Goal: Task Accomplishment & Management: Use online tool/utility

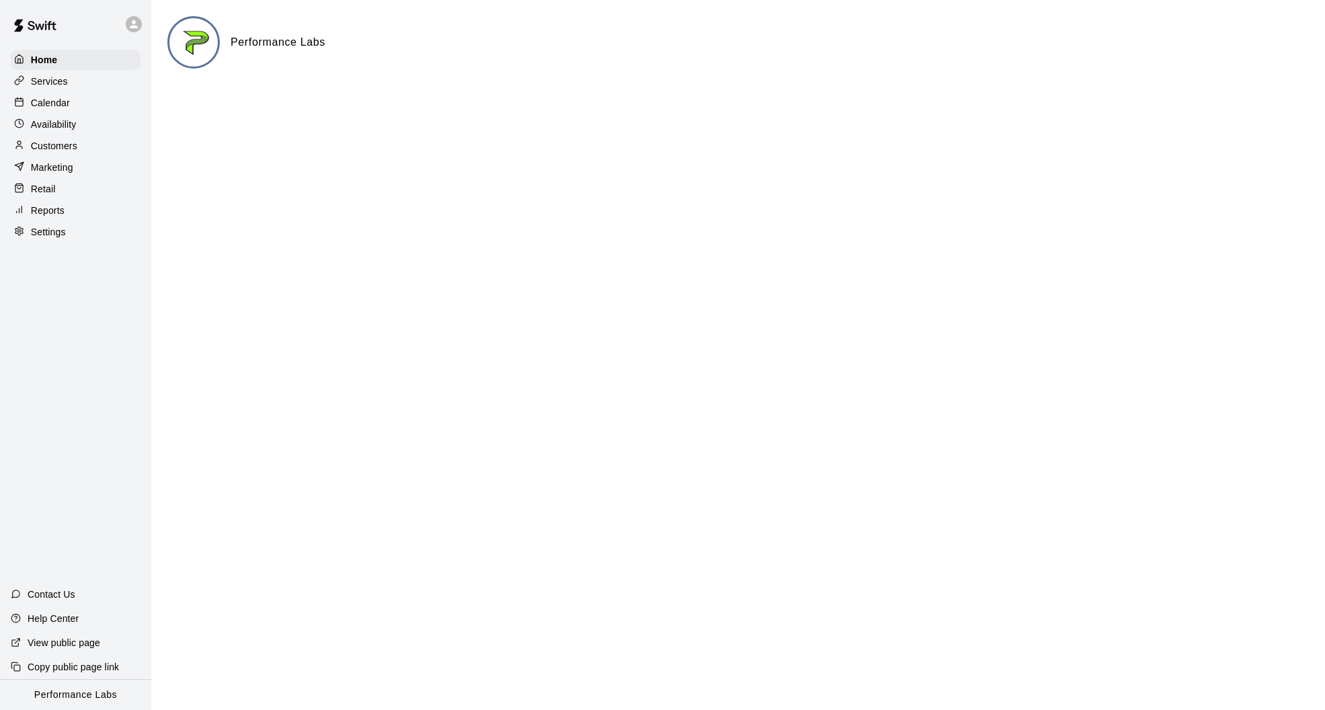
click at [32, 81] on p "Services" at bounding box center [49, 81] width 37 height 13
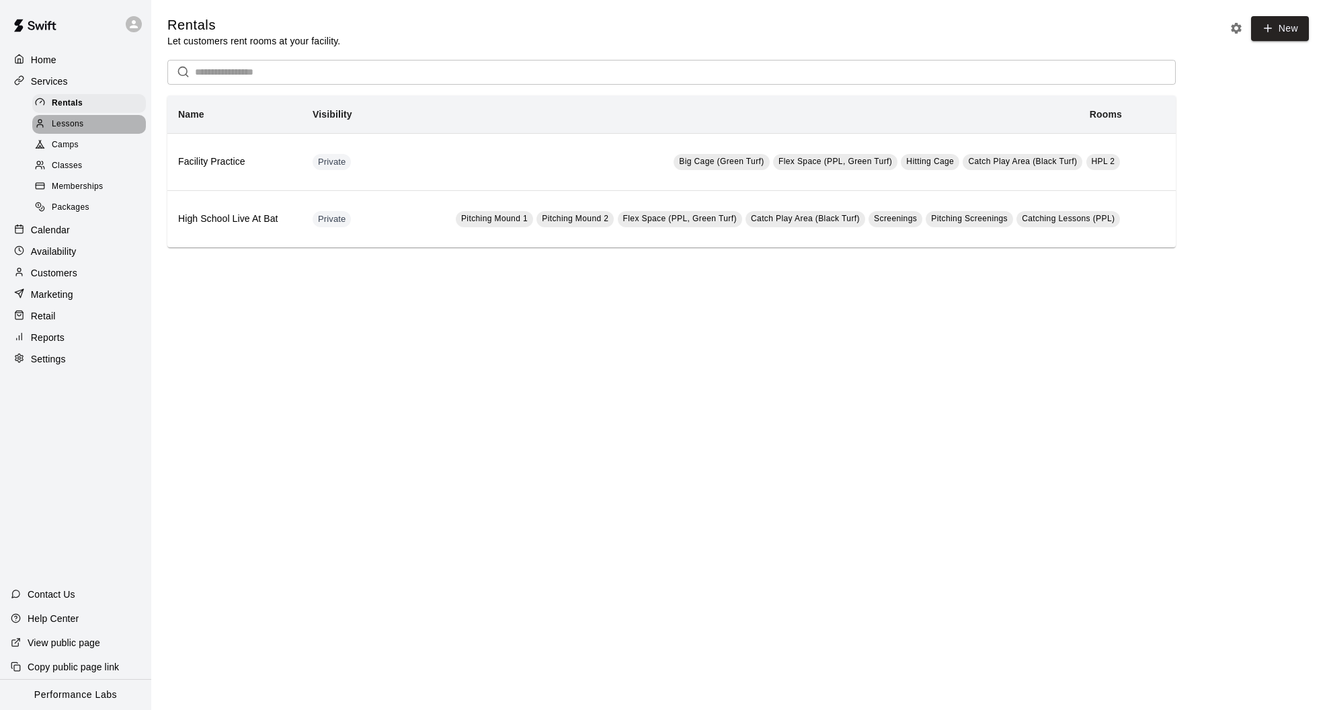
click at [55, 122] on span "Lessons" at bounding box center [68, 124] width 32 height 13
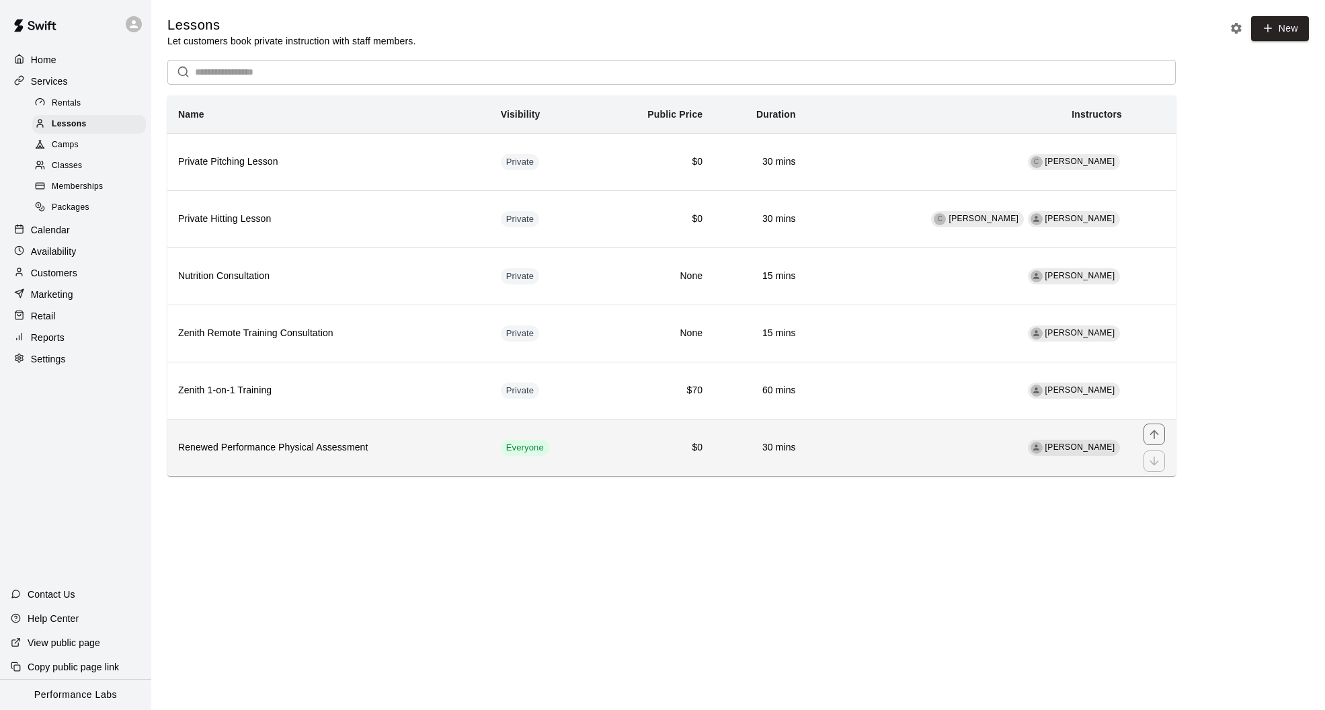
click at [996, 433] on td "[PERSON_NAME]" at bounding box center [970, 447] width 326 height 57
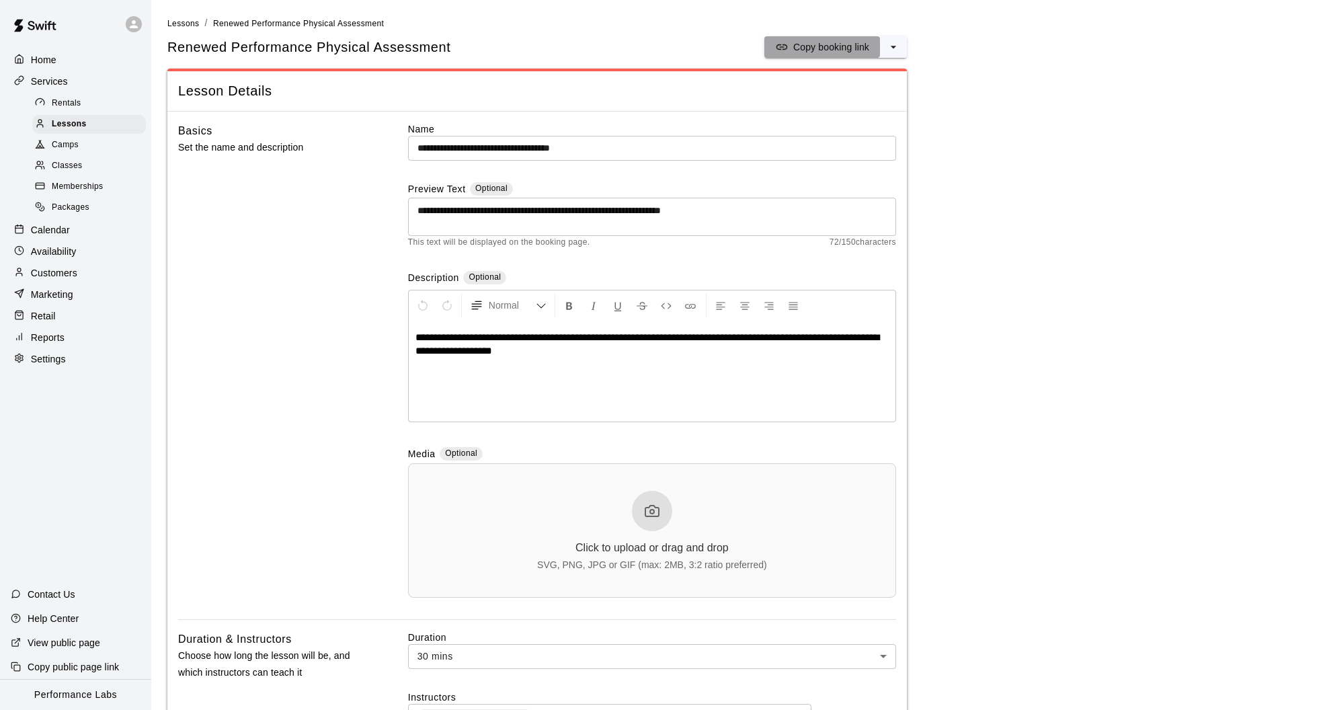
click at [824, 45] on p "Copy booking link" at bounding box center [831, 46] width 76 height 13
drag, startPoint x: 789, startPoint y: 37, endPoint x: 777, endPoint y: 37, distance: 11.4
click at [785, 38] on button "Copy booking link" at bounding box center [823, 47] width 116 height 22
